Goal: Transaction & Acquisition: Purchase product/service

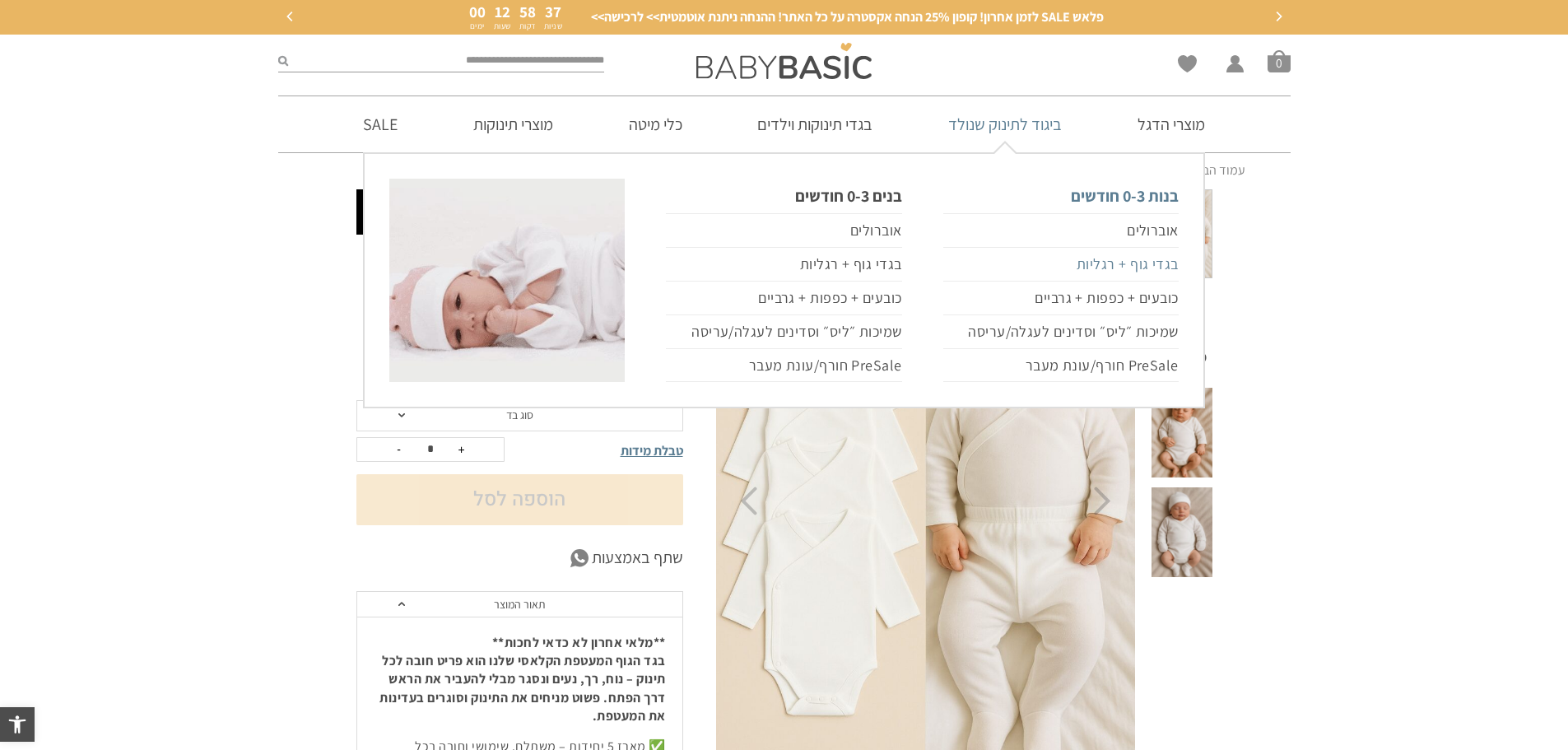
click at [1155, 264] on link "בגדי גוף + רגליות" at bounding box center [1061, 264] width 236 height 34
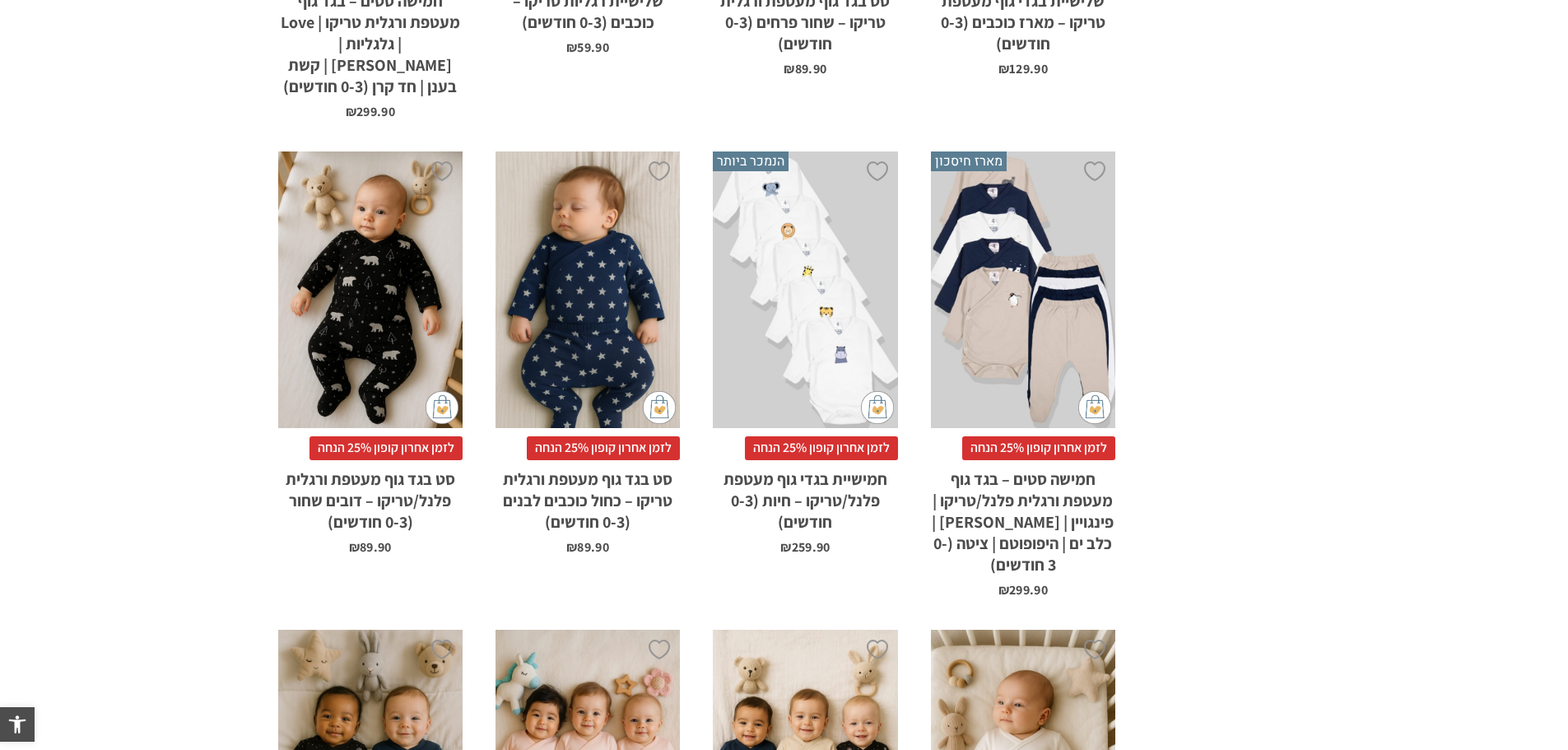
scroll to position [1516, 0]
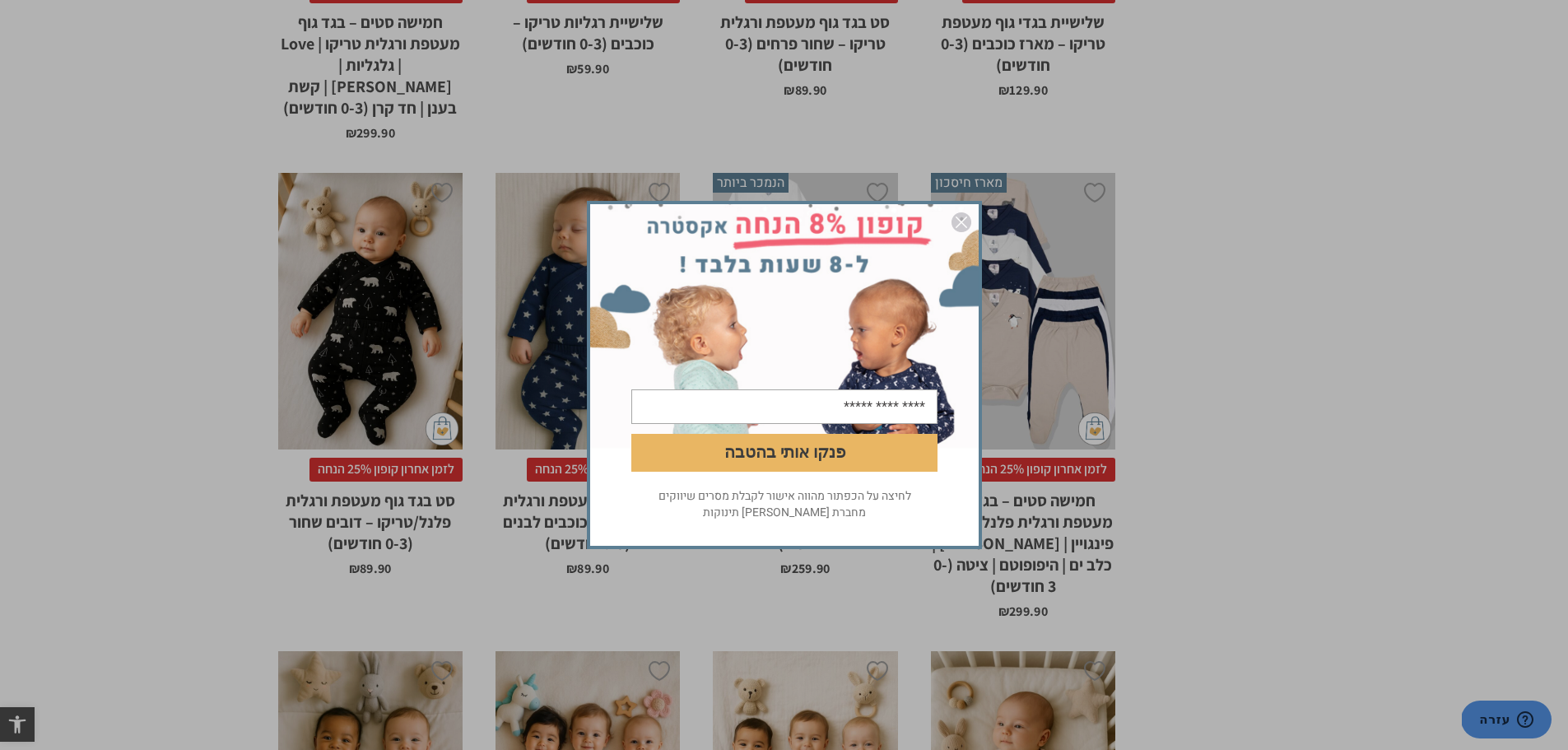
click at [364, 313] on div "פנקו אותי בהטבה לחיצה על הכפתור מהווה אישור לקבלת מסרים שיווקים מחברת אריה בגדי…" at bounding box center [784, 375] width 1568 height 750
click at [963, 216] on img "סגור" at bounding box center [961, 222] width 19 height 19
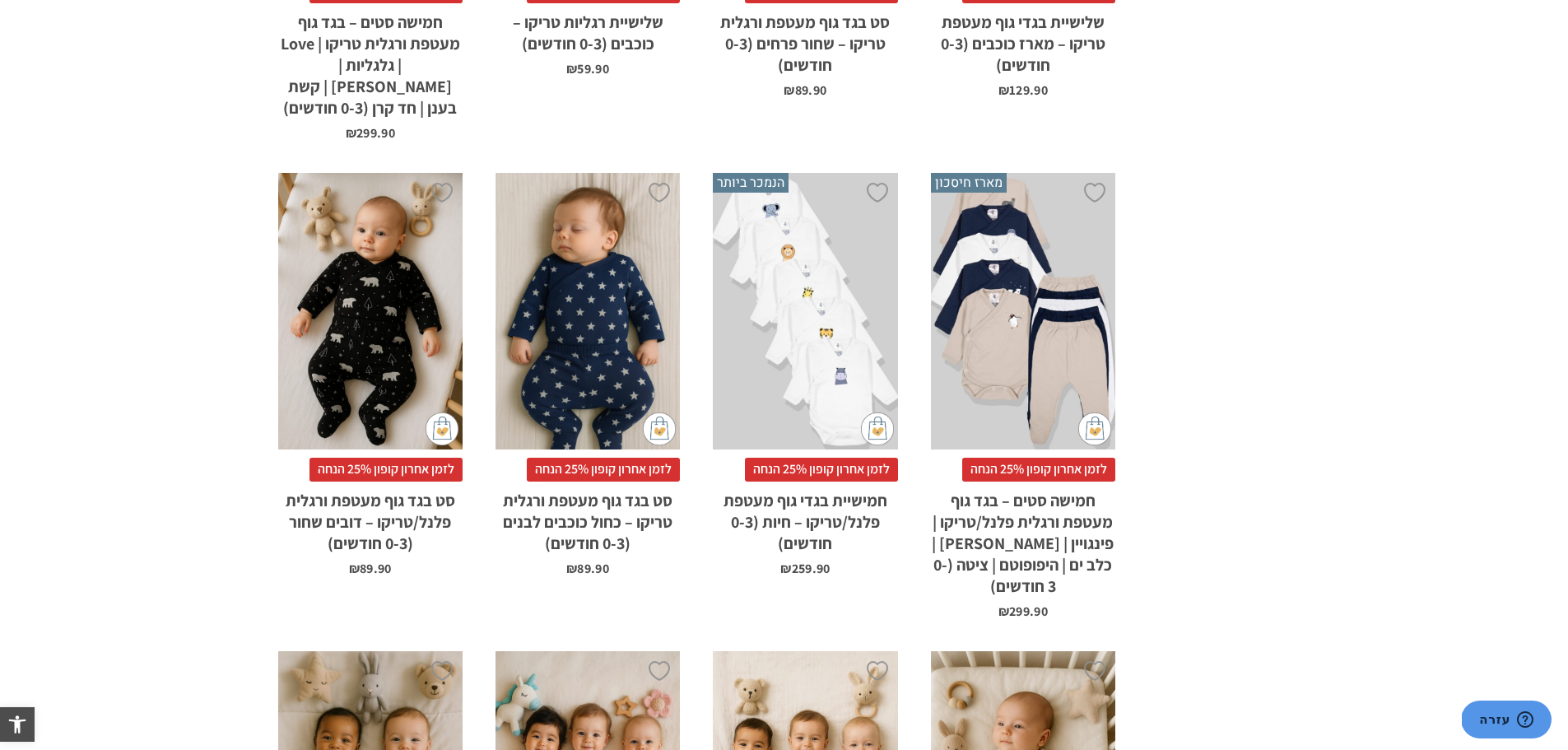
click at [397, 297] on div "x בחירת סוג בד טריקו (עונת מעבר/קיץ) פלנל (חורף)" at bounding box center [370, 311] width 184 height 277
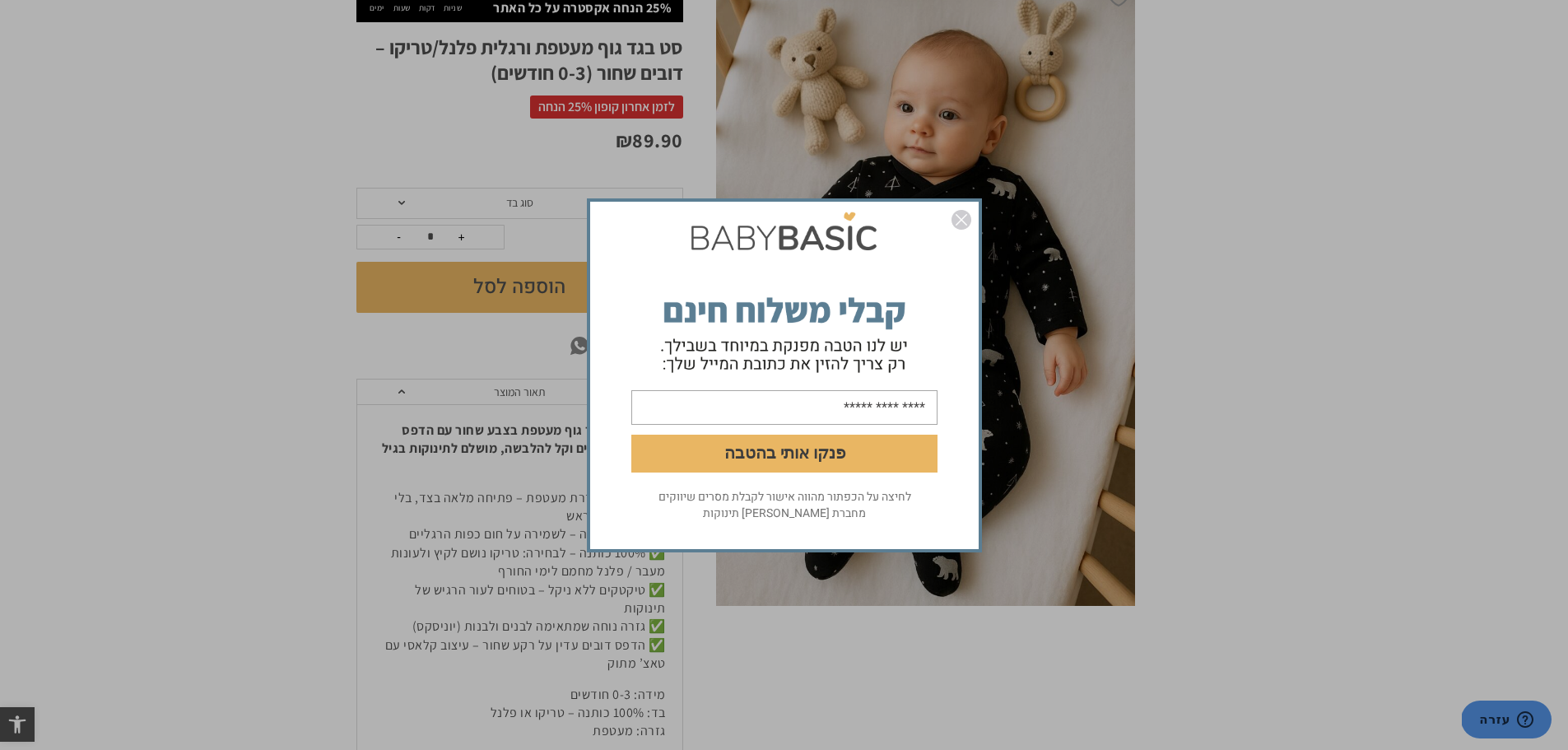
click at [968, 220] on img "סגור" at bounding box center [961, 219] width 19 height 19
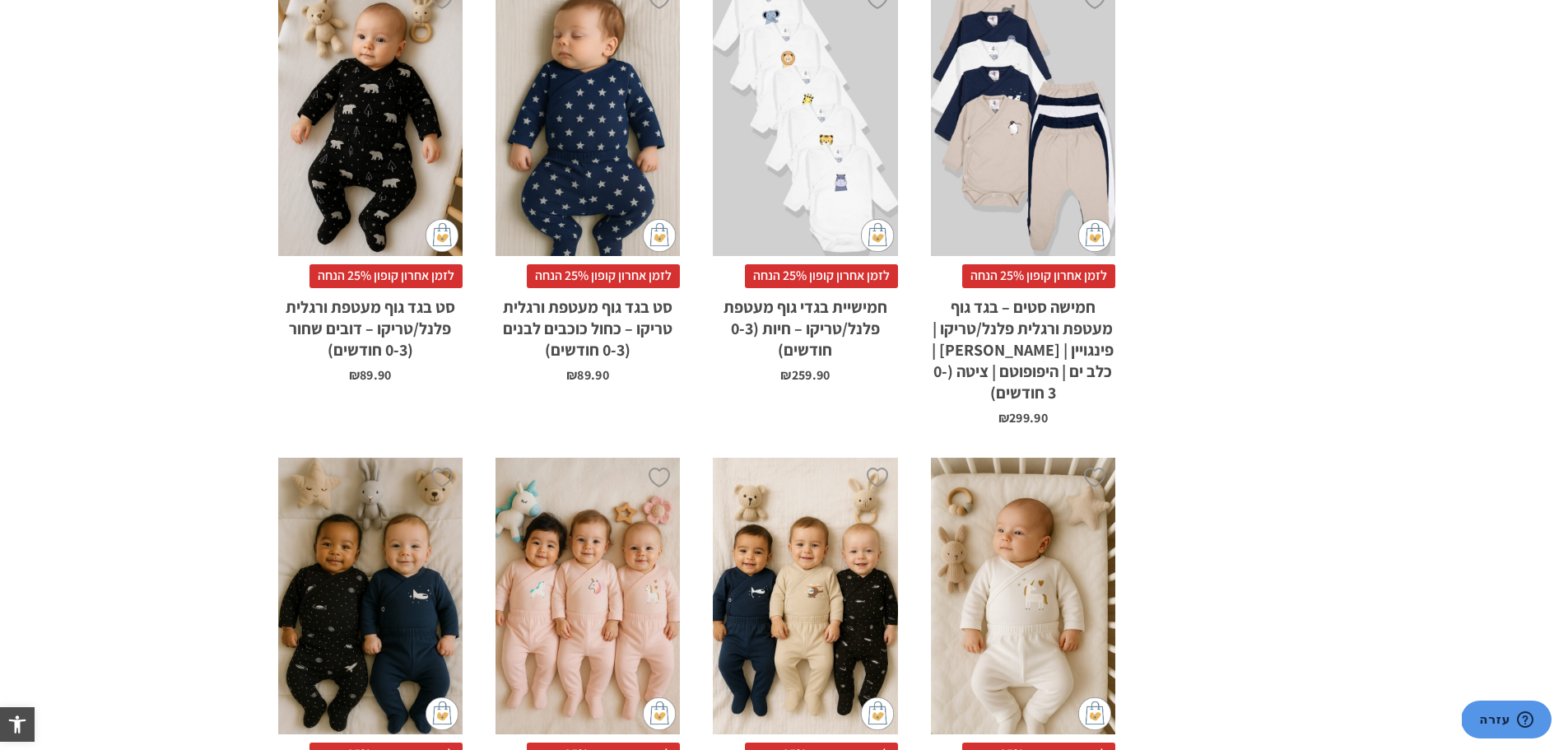
scroll to position [1632, 0]
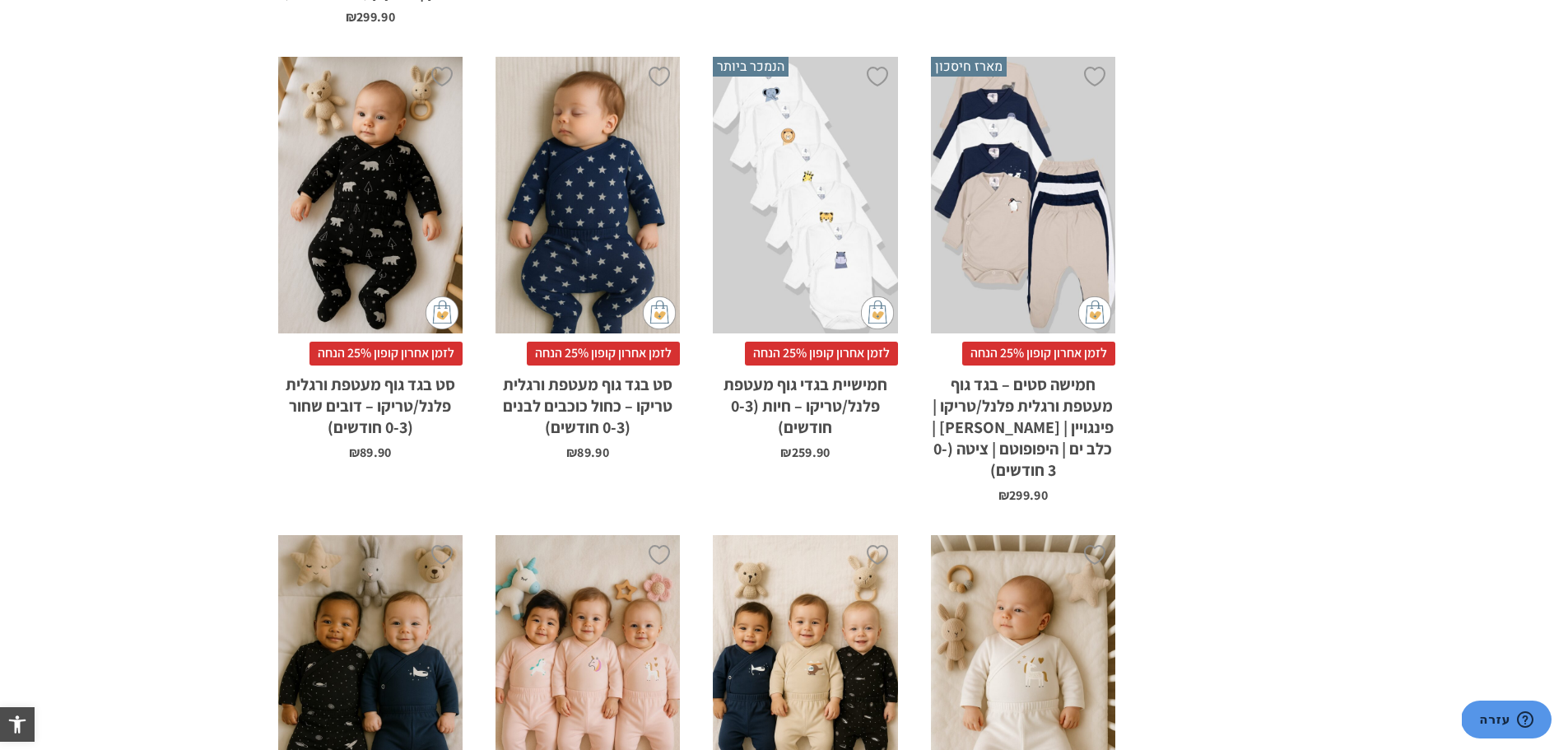
click at [609, 225] on div "x הוספה לסל" at bounding box center [588, 196] width 184 height 277
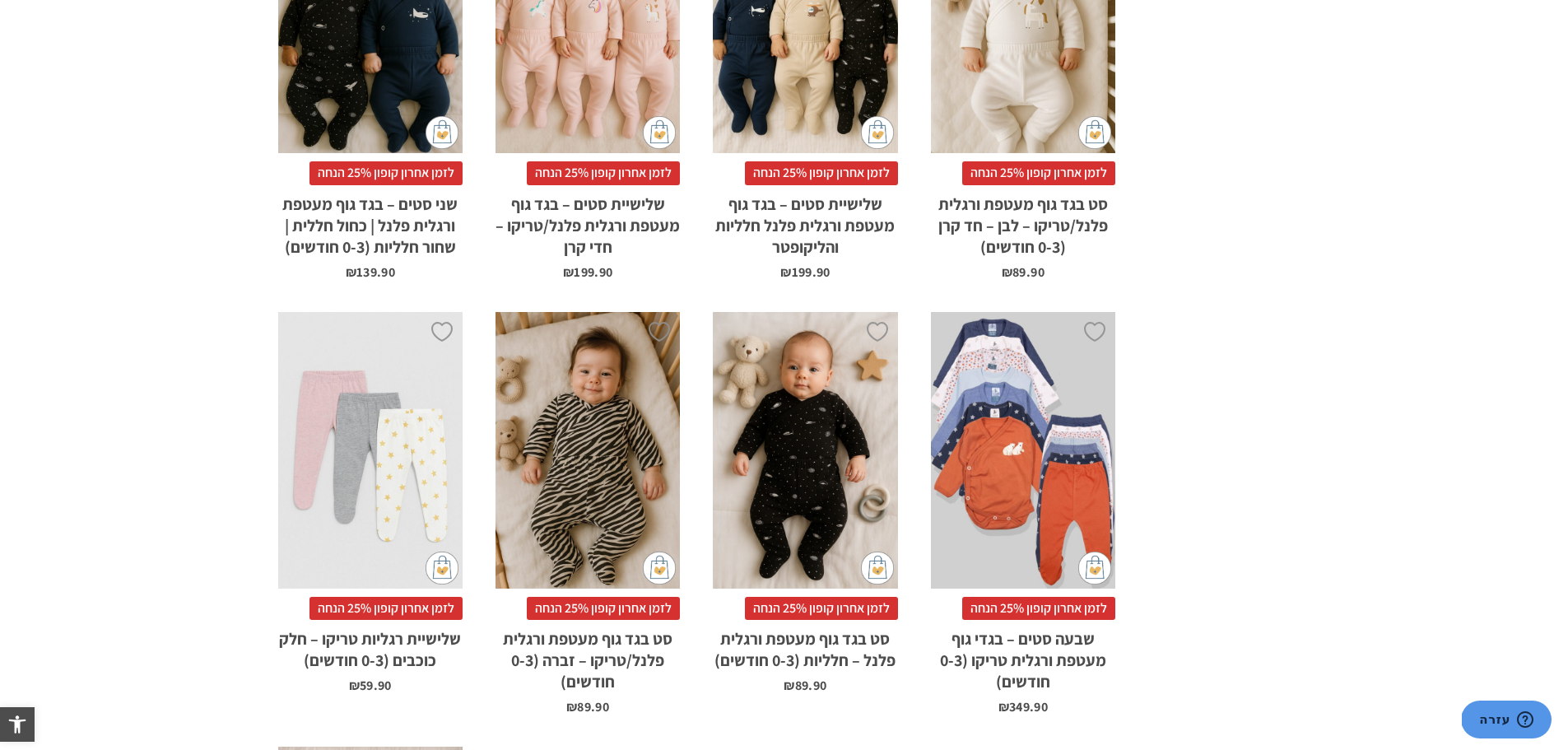
scroll to position [2703, 0]
